Goal: Find specific page/section: Find specific page/section

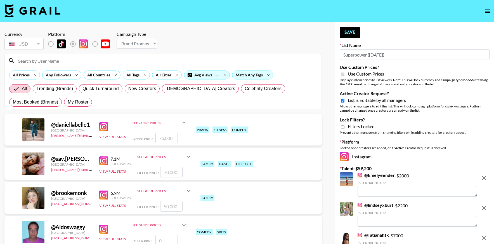
select select "Brand"
click at [489, 12] on icon "open drawer" at bounding box center [487, 11] width 7 height 7
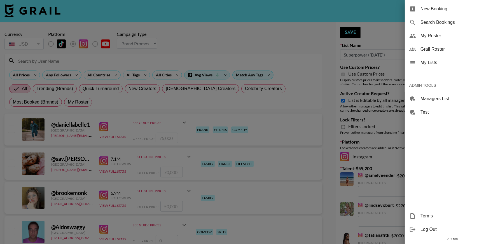
click at [434, 48] on span "Grail Roster" at bounding box center [457, 49] width 75 height 7
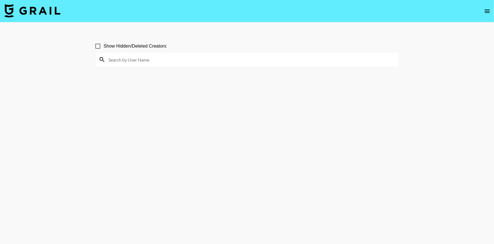
click at [231, 58] on input at bounding box center [251, 59] width 290 height 9
paste input "taylorjoypaul"
type input "taylorjoypaul"
click at [144, 65] on div at bounding box center [247, 59] width 304 height 15
click at [153, 61] on input at bounding box center [251, 59] width 290 height 9
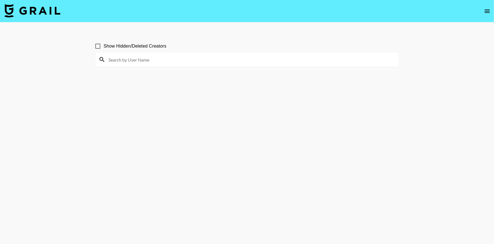
click at [157, 58] on input at bounding box center [251, 59] width 290 height 9
